Goal: Find specific page/section: Find specific page/section

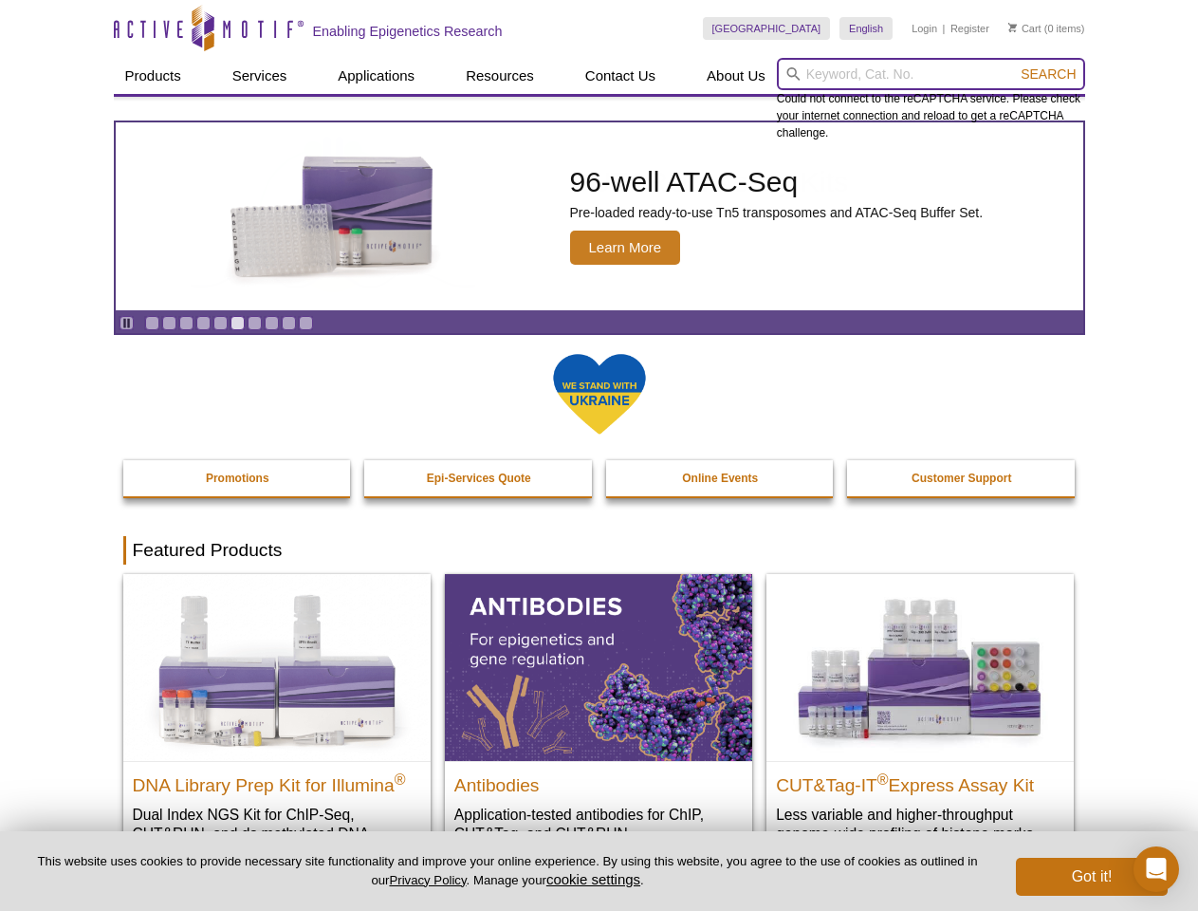
click at [931, 74] on input "search" at bounding box center [931, 74] width 308 height 32
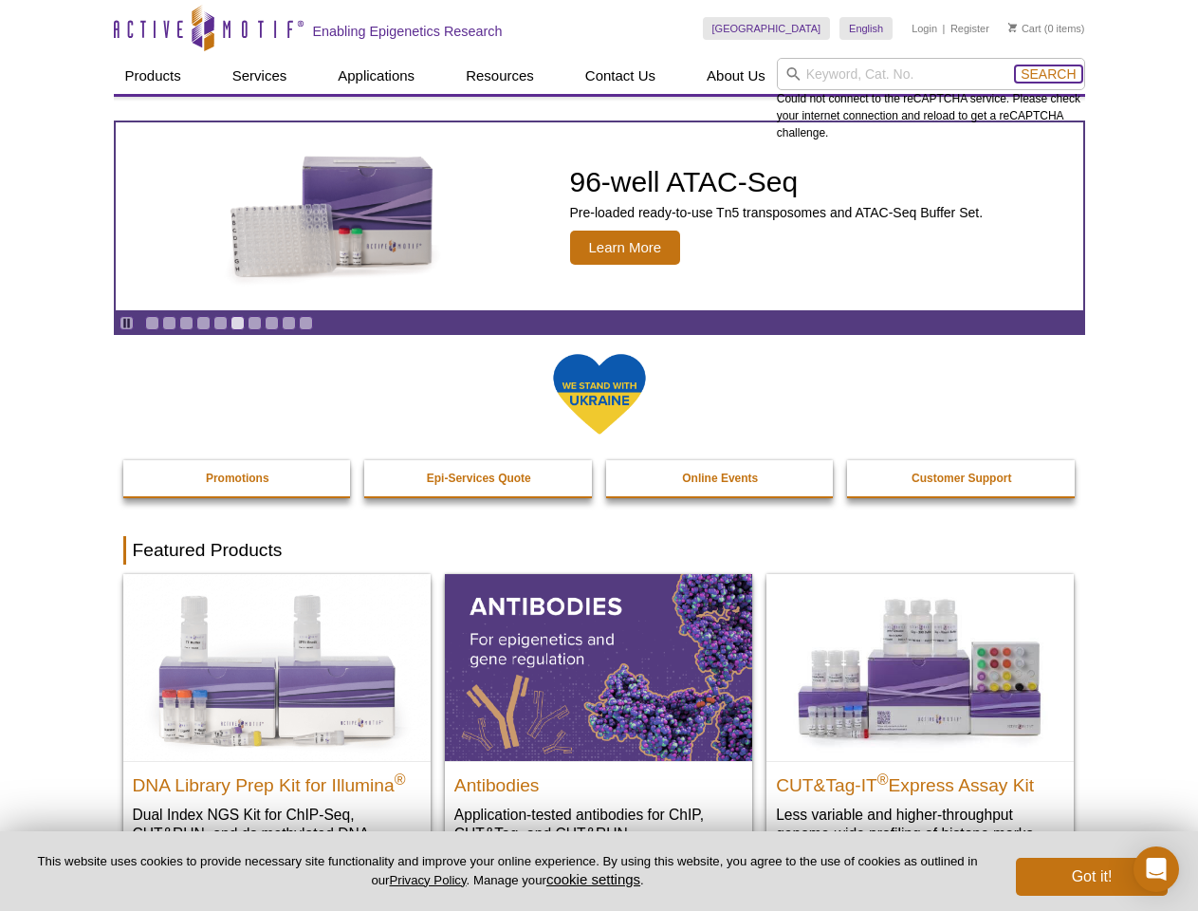
click at [1048, 74] on span "Search" at bounding box center [1048, 73] width 55 height 15
click at [126, 323] on icon "Pause" at bounding box center [126, 323] width 12 height 12
click at [152, 323] on link "Go to slide 1" at bounding box center [152, 323] width 14 height 14
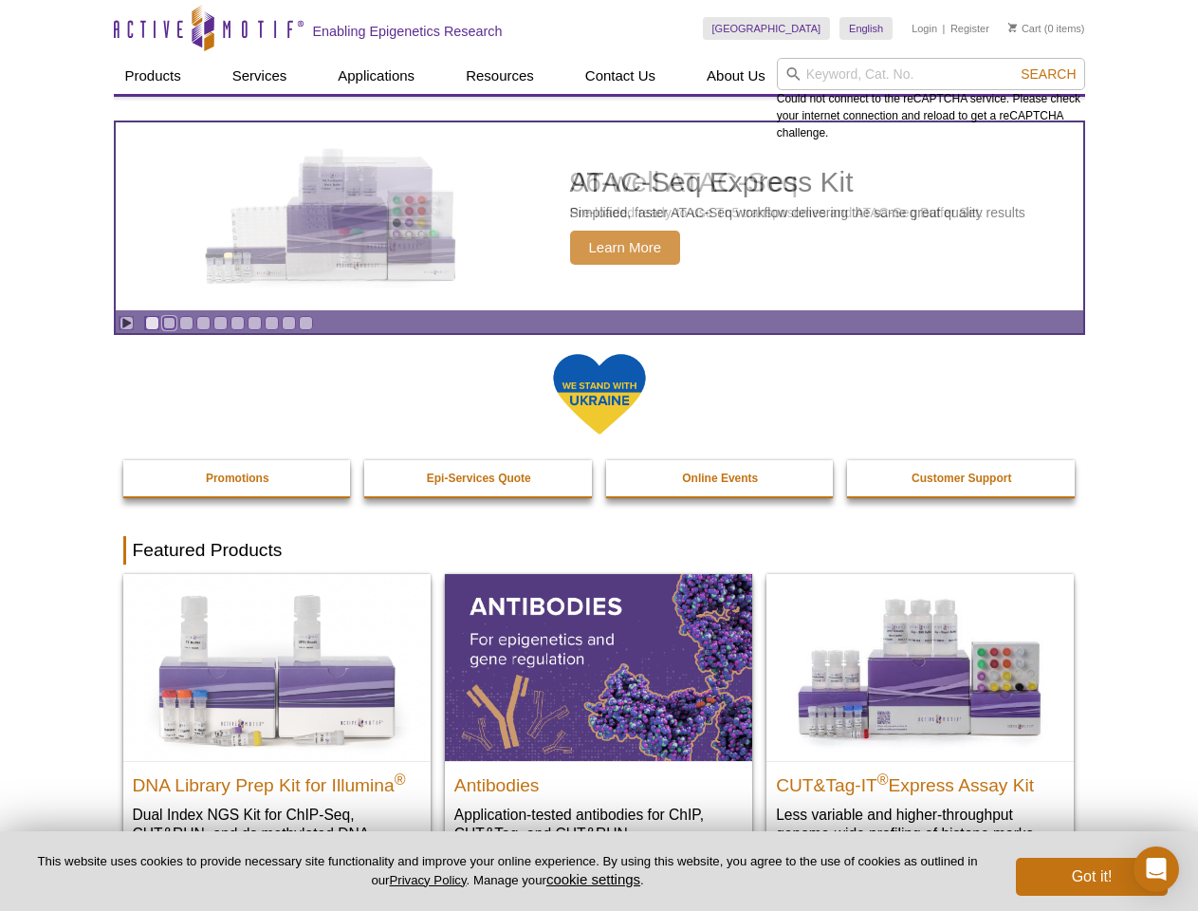
click at [169, 323] on link "Go to slide 2" at bounding box center [169, 323] width 14 height 14
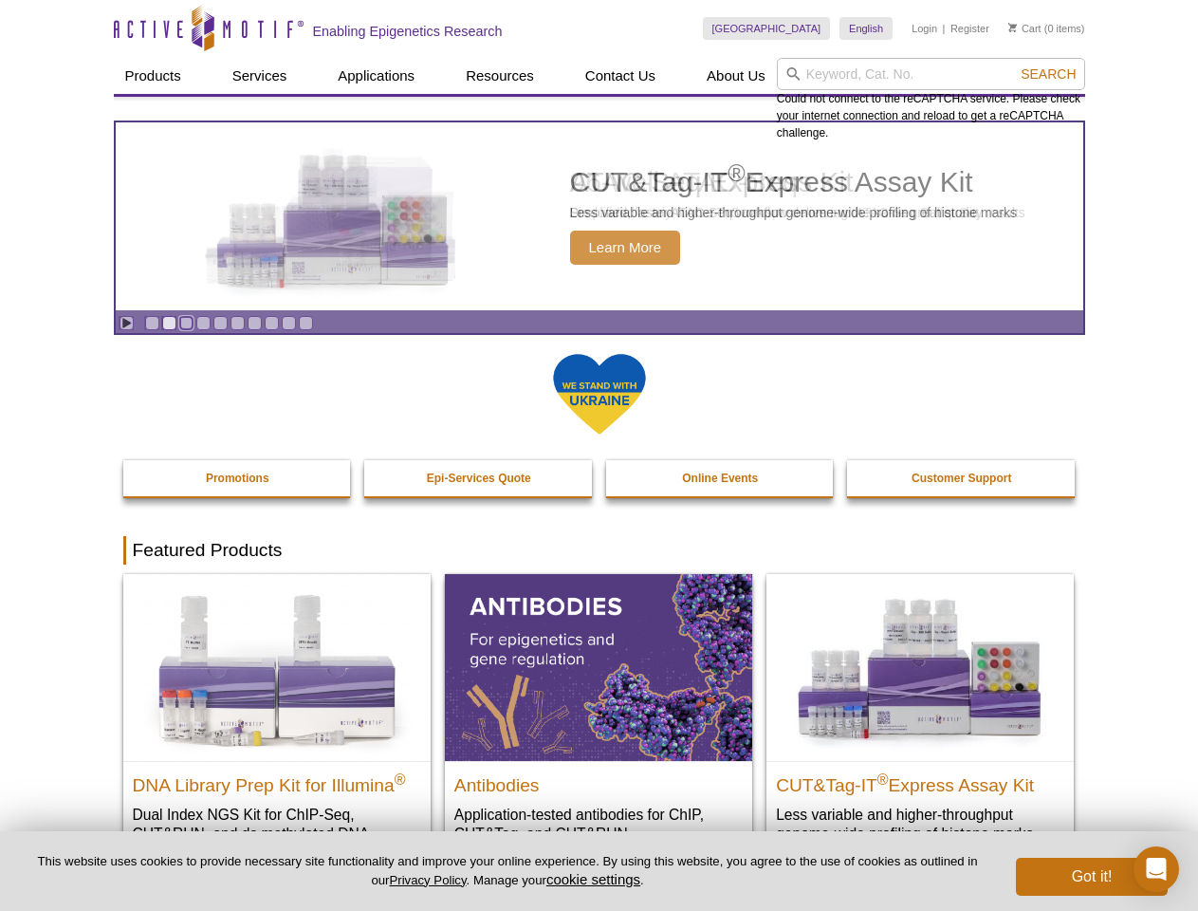
click at [186, 323] on link "Go to slide 3" at bounding box center [186, 323] width 14 height 14
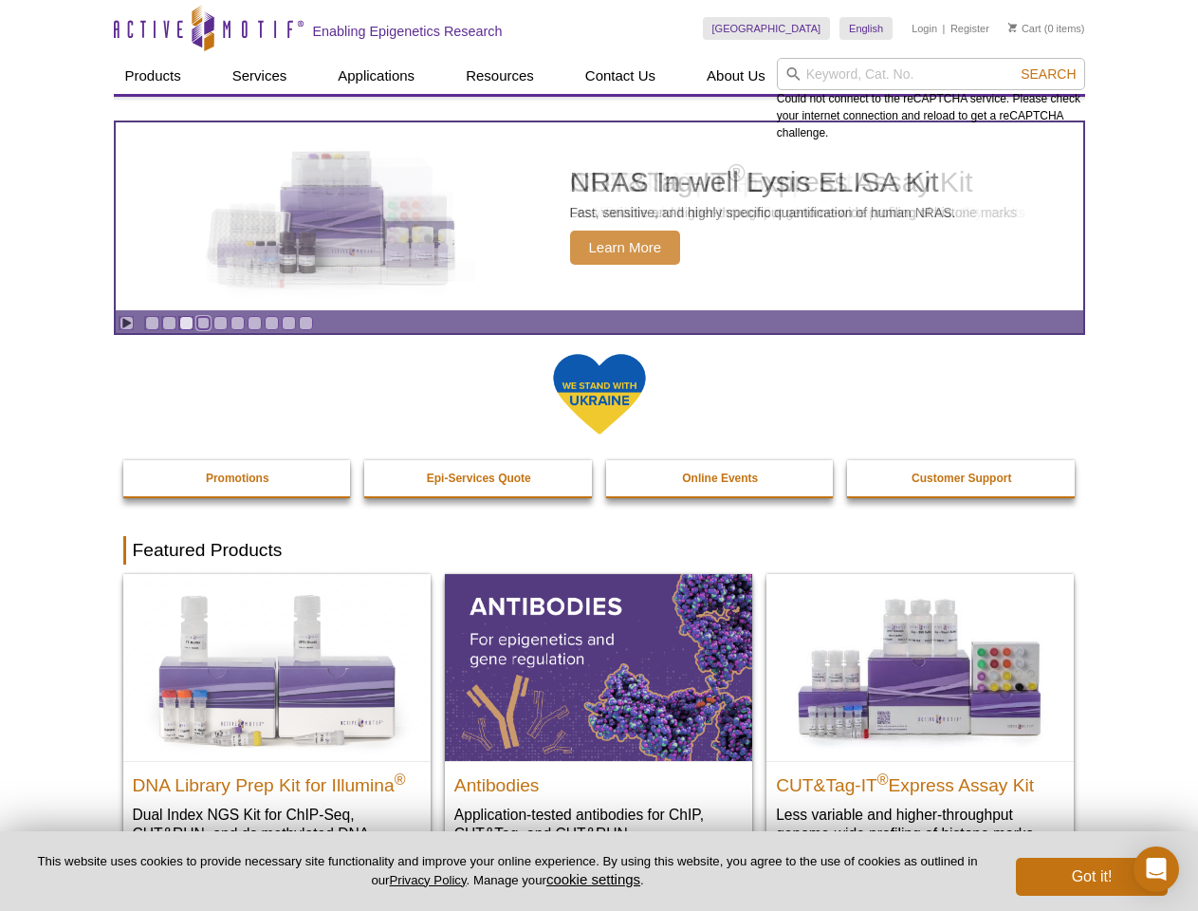
click at [203, 323] on link "Go to slide 4" at bounding box center [203, 323] width 14 height 14
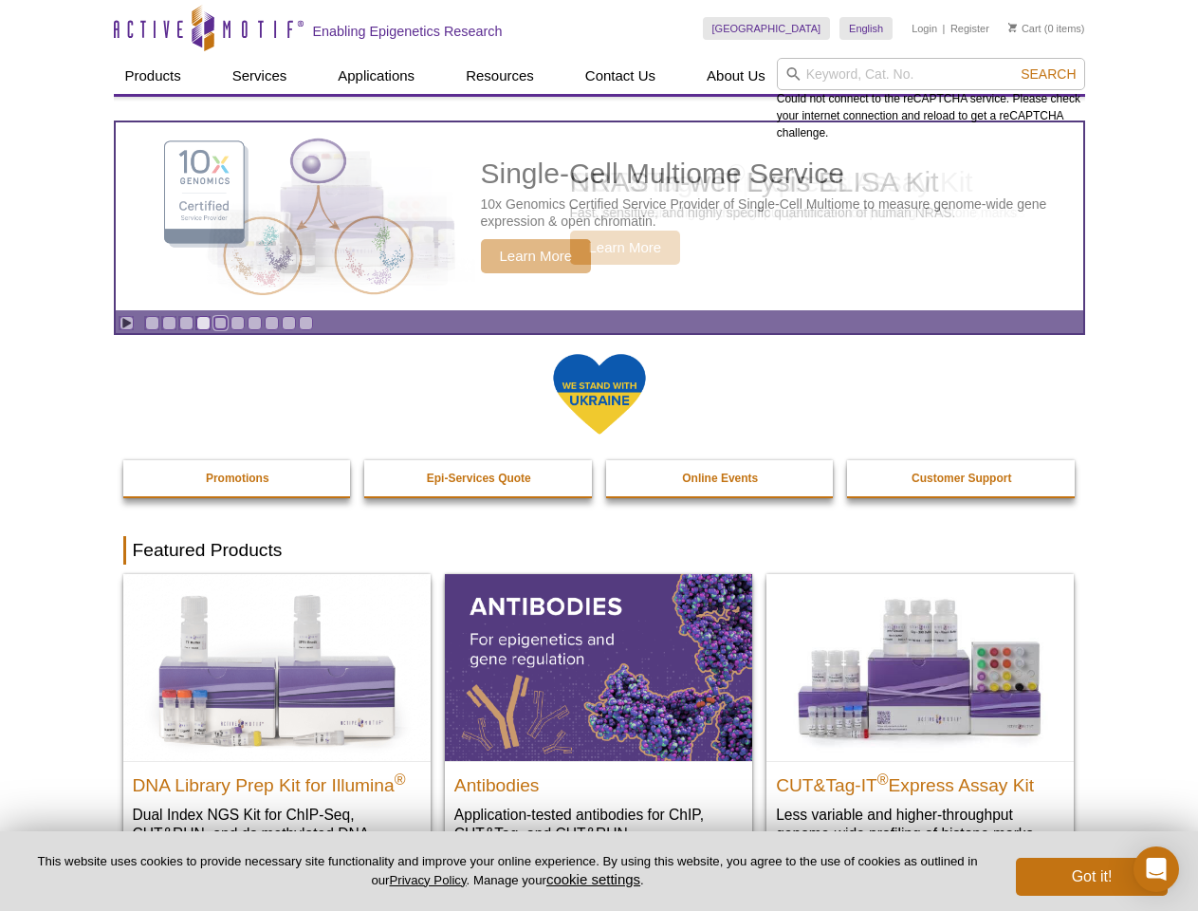
click at [220, 323] on link "Go to slide 5" at bounding box center [220, 323] width 14 height 14
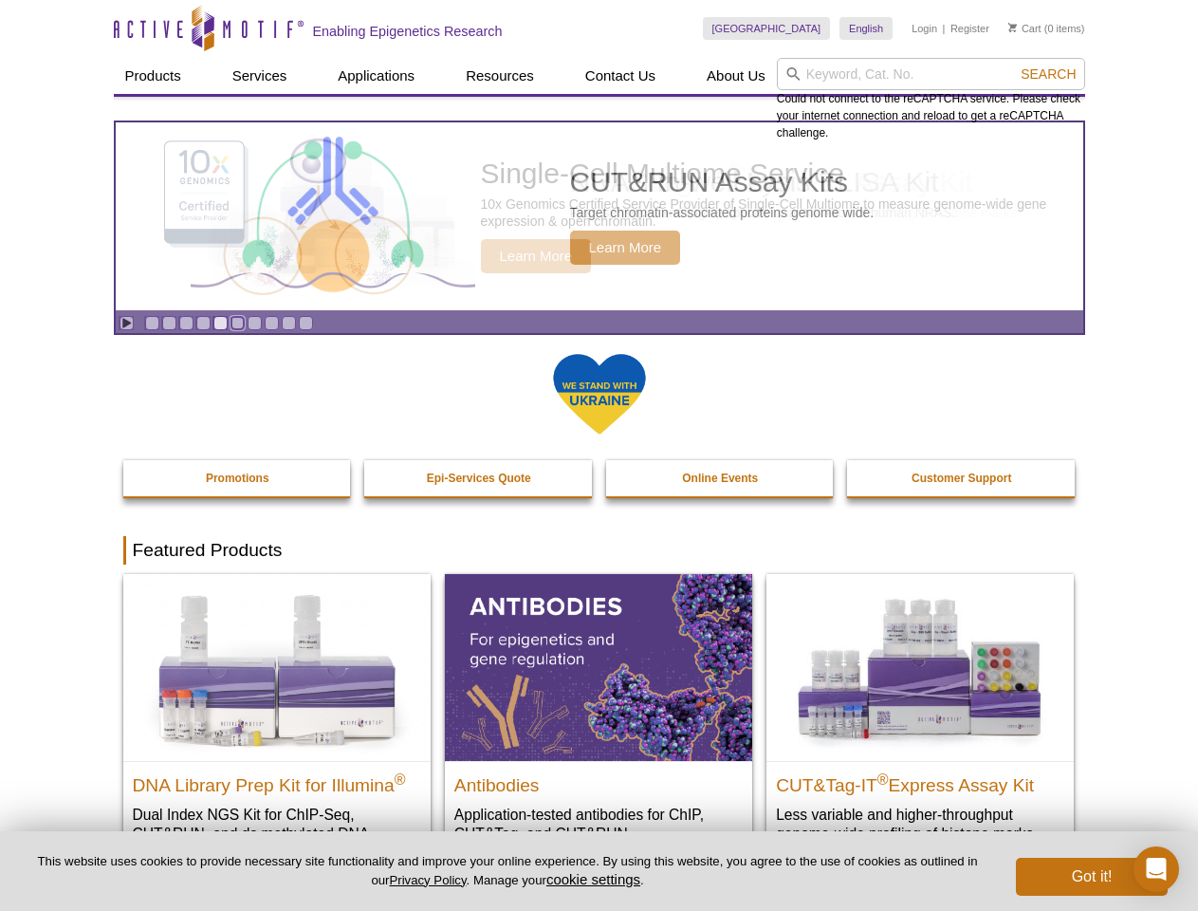
click at [237, 323] on link "Go to slide 6" at bounding box center [238, 323] width 14 height 14
click at [254, 323] on link "Go to slide 7" at bounding box center [255, 323] width 14 height 14
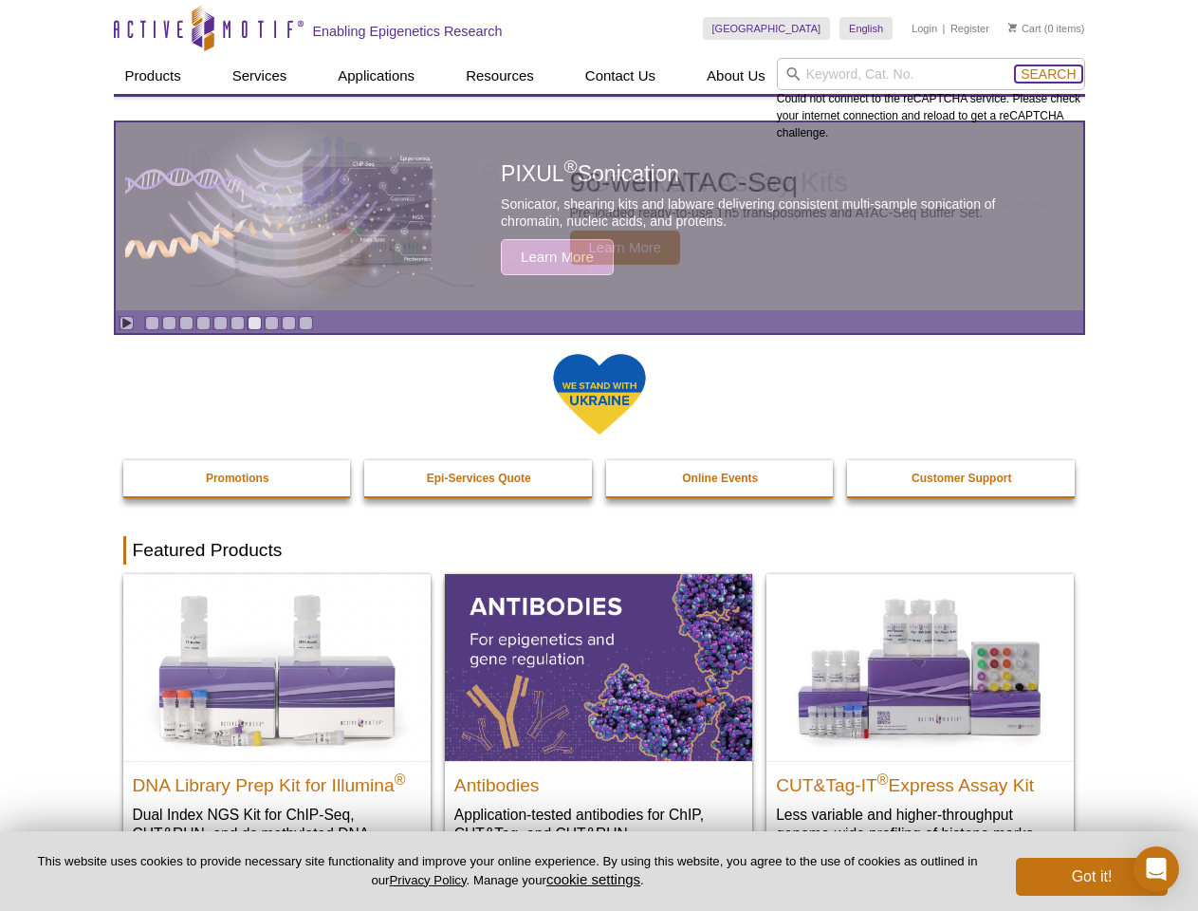
click at [1048, 74] on span "Search" at bounding box center [1048, 73] width 55 height 15
